Goal: Task Accomplishment & Management: Use online tool/utility

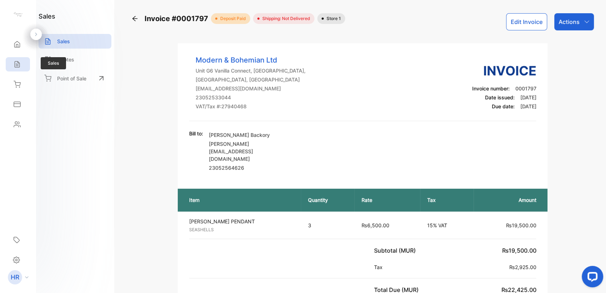
click at [17, 62] on icon at bounding box center [17, 64] width 7 height 7
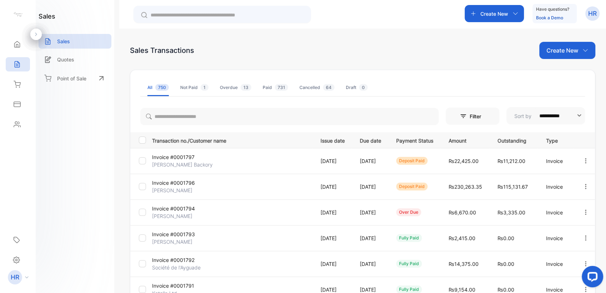
click at [186, 210] on p "Invoice #0001794" at bounding box center [178, 208] width 53 height 7
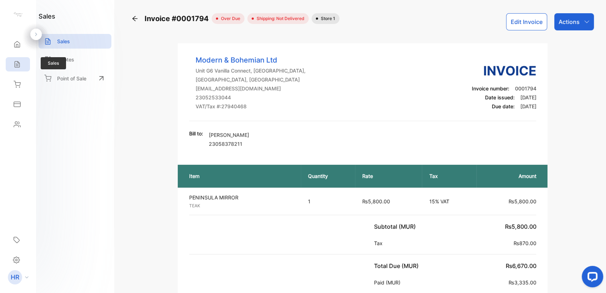
click at [23, 69] on div "Sales" at bounding box center [18, 64] width 24 height 14
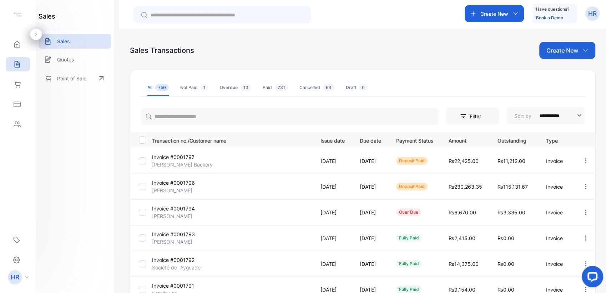
click at [189, 234] on p "Invoice #0001793" at bounding box center [178, 233] width 53 height 7
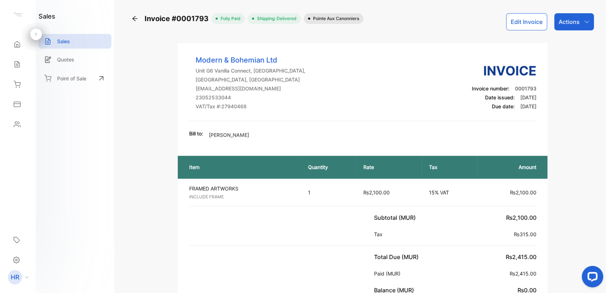
click at [134, 21] on icon at bounding box center [134, 18] width 7 height 7
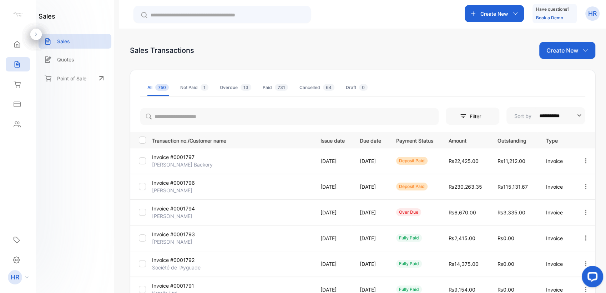
click at [67, 204] on div "sales Sales Quotes Point of Sale" at bounding box center [75, 146] width 79 height 293
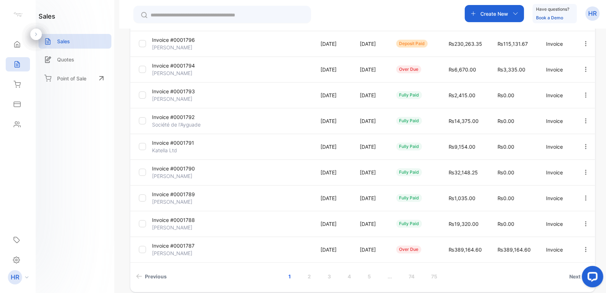
scroll to position [142, 0]
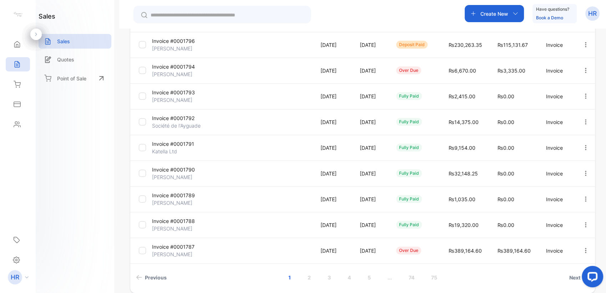
click at [182, 170] on p "Invoice #0001790" at bounding box center [178, 169] width 53 height 7
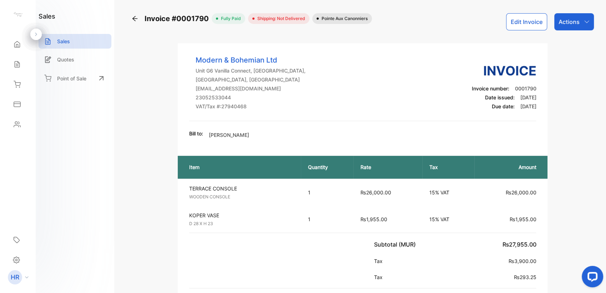
click at [572, 22] on p "Actions" at bounding box center [569, 21] width 21 height 9
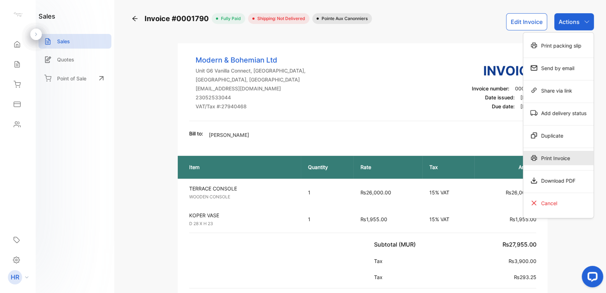
click at [550, 161] on div "Print Invoice" at bounding box center [558, 158] width 70 height 14
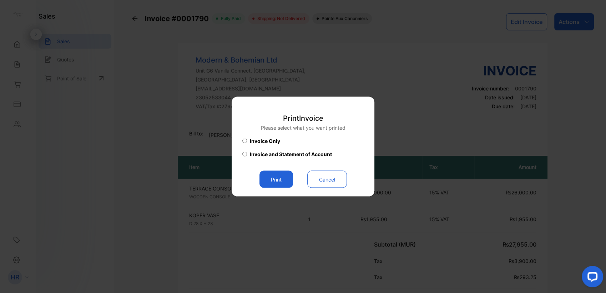
click at [283, 178] on button "Print" at bounding box center [277, 179] width 34 height 17
